Goal: Information Seeking & Learning: Find specific page/section

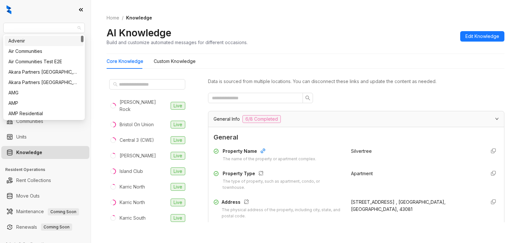
drag, startPoint x: 57, startPoint y: 27, endPoint x: 0, endPoint y: 24, distance: 56.6
click at [0, 24] on div "Unified Residential Leasing Leads Analytics Leasing Collections Data Management…" at bounding box center [45, 121] width 91 height 243
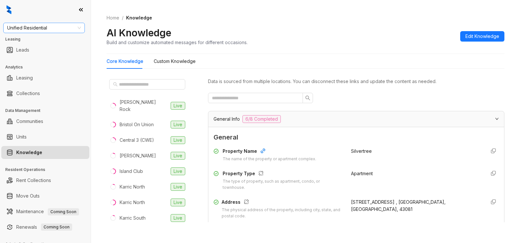
click at [47, 28] on span "Unified Residential" at bounding box center [44, 28] width 74 height 10
type input "********"
click at [40, 44] on div "Westcorp" at bounding box center [43, 40] width 71 height 7
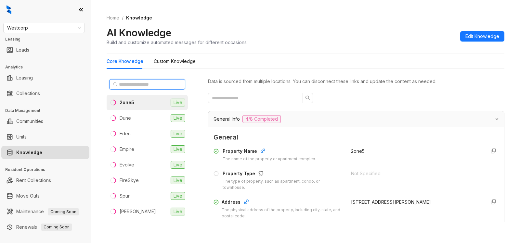
click at [154, 83] on input "text" at bounding box center [147, 84] width 57 height 7
click at [129, 120] on div "Dune" at bounding box center [125, 118] width 11 height 7
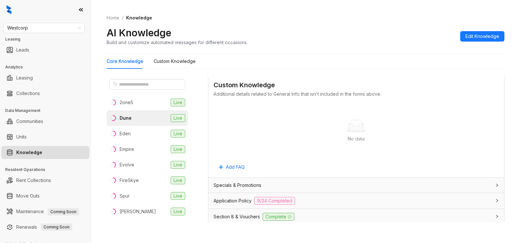
scroll to position [356, 0]
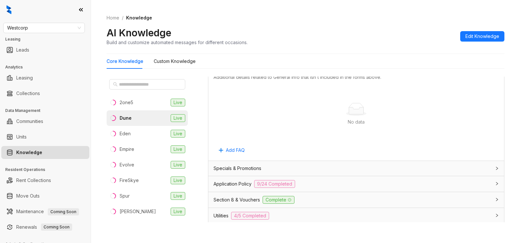
click at [351, 200] on div "Section 8 & Vouchers Complete" at bounding box center [351, 200] width 277 height 8
click at [484, 199] on div "Section 8 & Vouchers Complete" at bounding box center [356, 200] width 296 height 16
click at [325, 200] on div "Section 8 & Vouchers Complete" at bounding box center [351, 200] width 277 height 8
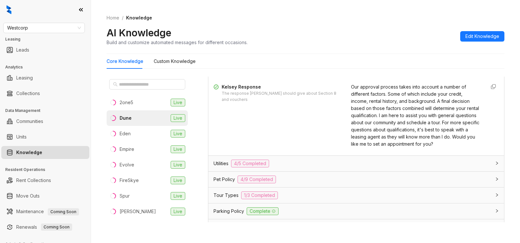
scroll to position [529, 0]
